Goal: Information Seeking & Learning: Understand process/instructions

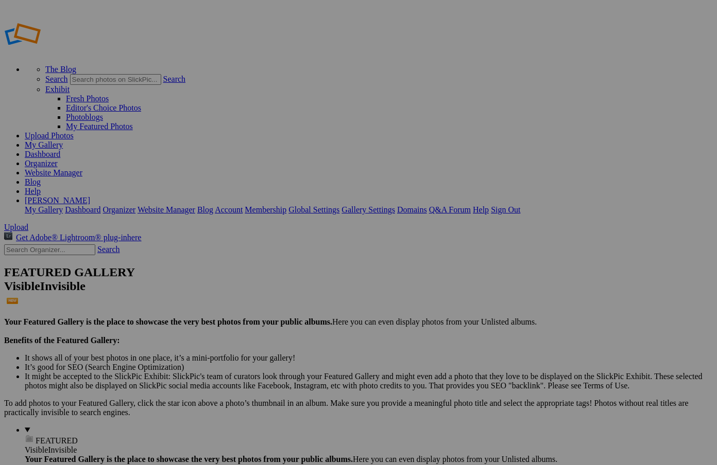
click at [242, 205] on link "Account" at bounding box center [229, 209] width 28 height 9
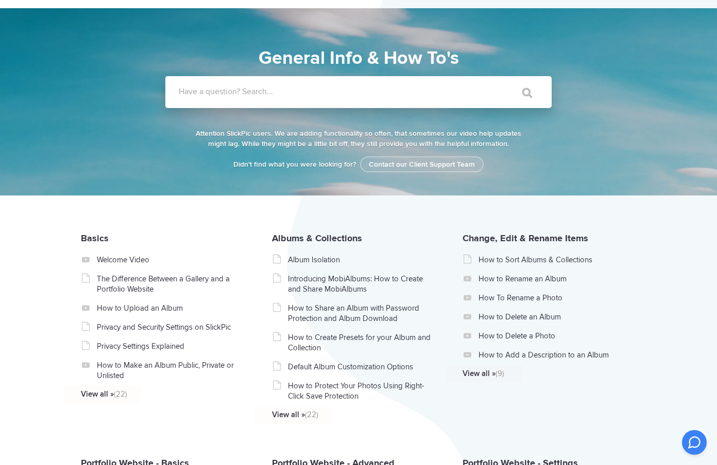
scroll to position [42, 0]
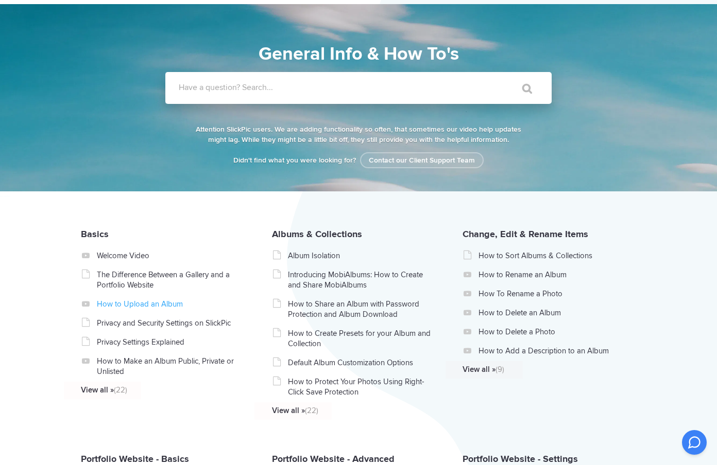
click at [142, 305] on link "How to Upload an Album" at bounding box center [170, 304] width 146 height 10
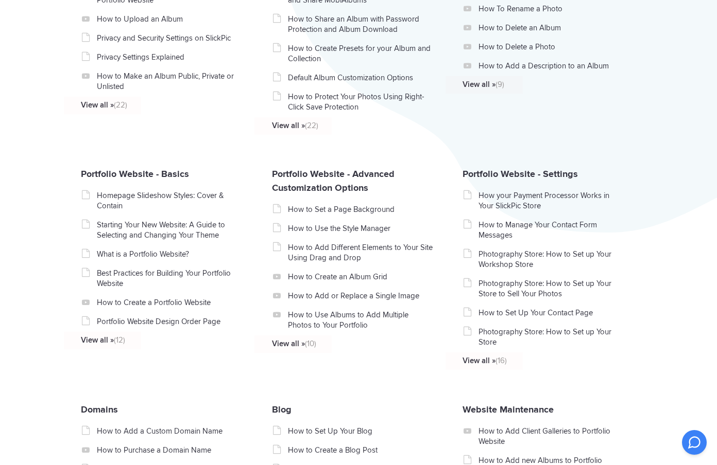
scroll to position [328, 0]
click at [501, 258] on link "Photography Store: How to Set up Your Workshop Store" at bounding box center [551, 258] width 146 height 21
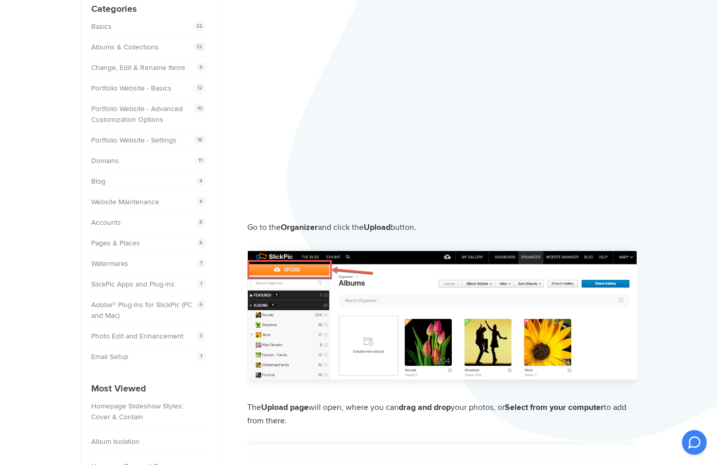
scroll to position [119, 0]
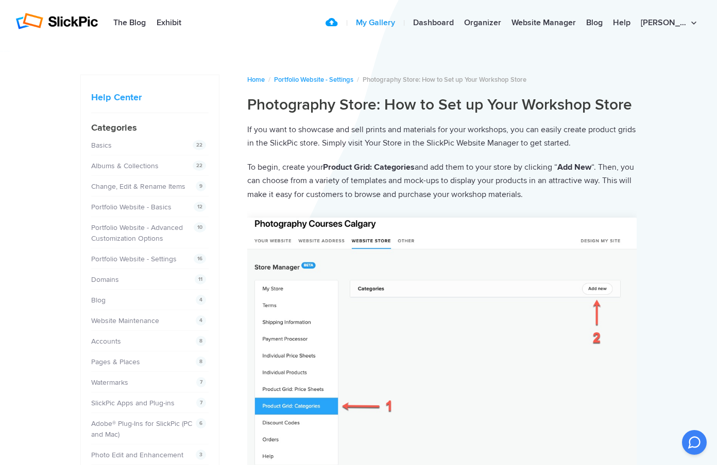
click at [400, 23] on link "My Gallery" at bounding box center [375, 23] width 49 height 21
click at [506, 20] on link "Organizer" at bounding box center [482, 23] width 47 height 21
